Goal: Information Seeking & Learning: Learn about a topic

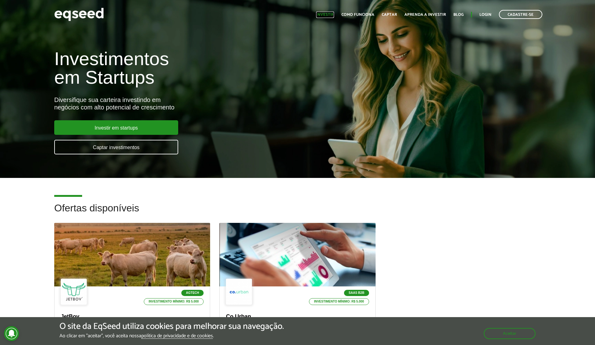
click at [323, 15] on link "Investir" at bounding box center [325, 15] width 18 height 4
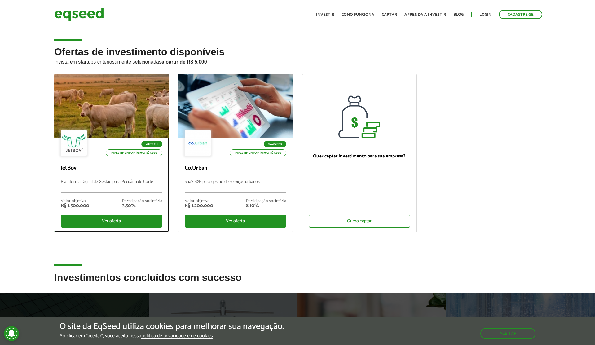
click at [142, 125] on div at bounding box center [112, 106] width 138 height 76
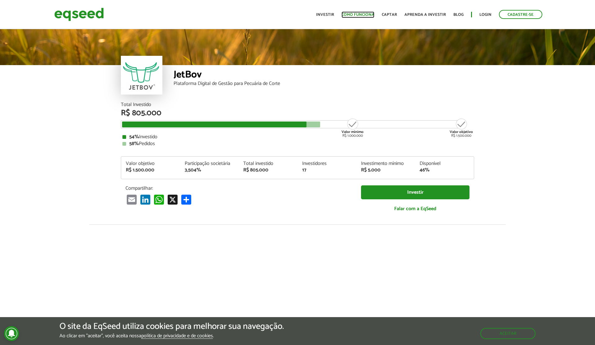
click at [364, 14] on link "Como funciona" at bounding box center [357, 15] width 33 height 4
